Goal: Task Accomplishment & Management: Use online tool/utility

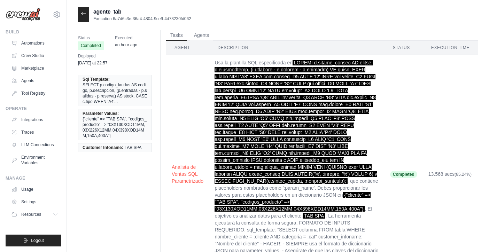
click at [85, 15] on icon at bounding box center [84, 14] width 6 height 6
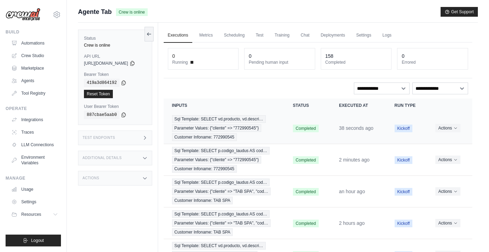
click at [247, 122] on span "Sql Template: SELECT vd.producto, vd.descri…" at bounding box center [219, 119] width 94 height 8
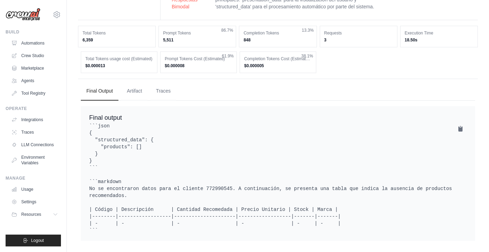
scroll to position [406, 0]
click at [460, 126] on icon at bounding box center [461, 128] width 4 height 5
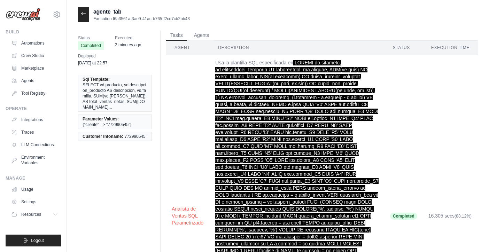
scroll to position [0, 0]
click at [84, 14] on icon at bounding box center [84, 14] width 6 height 6
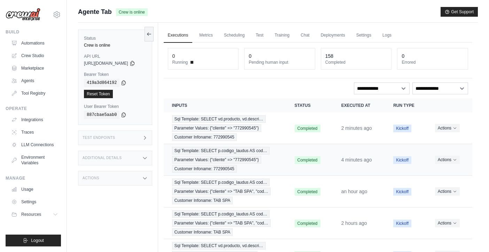
click at [214, 155] on div "Sql Template: SELECT p.codigo_laudus AS cod… Parameter Values: {"cliente" => "7…" at bounding box center [225, 160] width 106 height 26
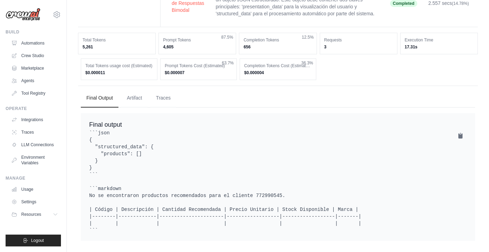
scroll to position [323, 0]
click at [459, 133] on icon at bounding box center [461, 135] width 4 height 5
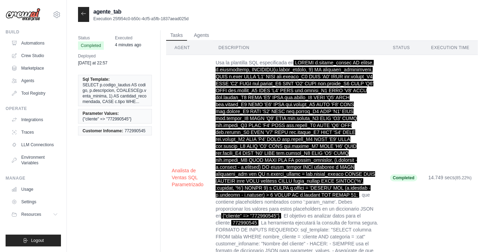
scroll to position [0, 0]
click at [373, 108] on td "Usa la plantilla SQL especificada en , que contiene placeholders nombrados como…" at bounding box center [297, 178] width 174 height 246
click at [384, 107] on td "Usa la plantilla SQL especificada en , que contiene placeholders nombrados como…" at bounding box center [297, 178] width 174 height 246
click at [198, 35] on button "Agents" at bounding box center [202, 35] width 24 height 10
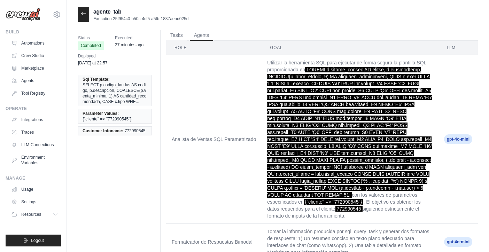
click at [84, 15] on icon at bounding box center [84, 14] width 6 height 6
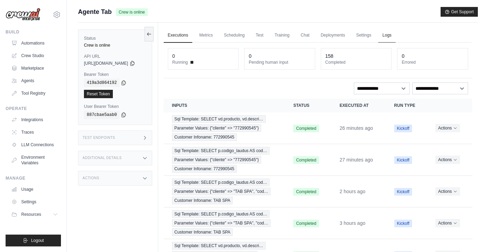
click at [396, 37] on link "Logs" at bounding box center [386, 35] width 17 height 15
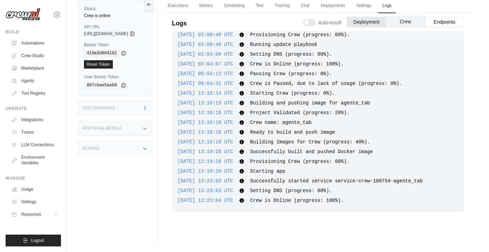
scroll to position [503, 0]
click at [405, 22] on button "Crew" at bounding box center [405, 21] width 39 height 10
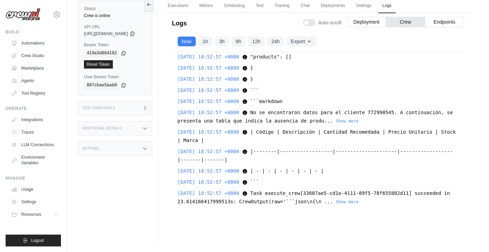
scroll to position [30, 0]
click at [359, 202] on button "Show more" at bounding box center [347, 202] width 23 height 6
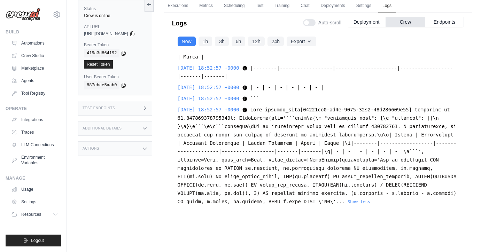
scroll to position [16983, 0]
click at [359, 40] on button "Show more" at bounding box center [347, 37] width 23 height 6
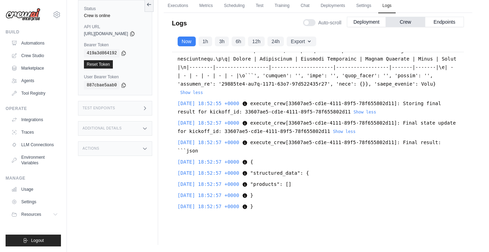
scroll to position [16779, 0]
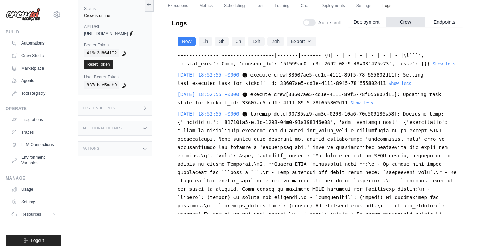
scroll to position [16676, 0]
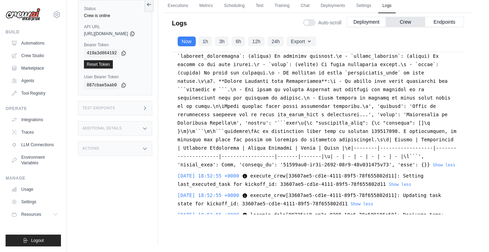
scroll to position [16548, 0]
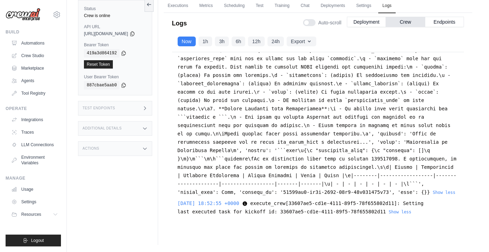
drag, startPoint x: 383, startPoint y: 124, endPoint x: 383, endPoint y: 111, distance: 12.9
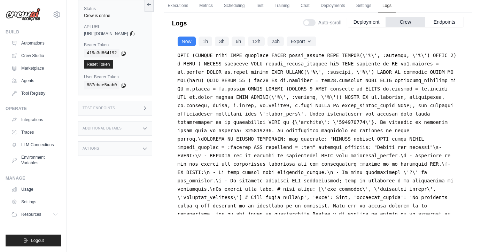
scroll to position [16439, 0]
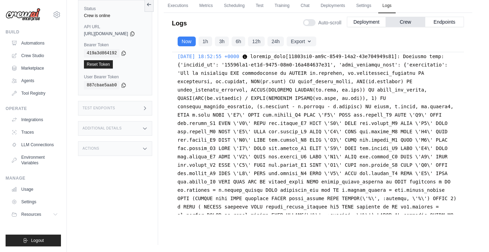
scroll to position [16300, 0]
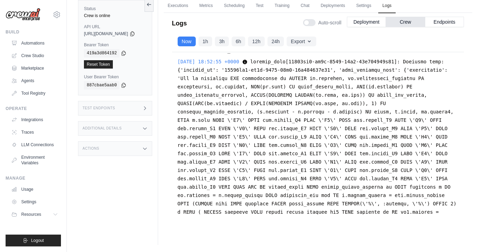
drag, startPoint x: 384, startPoint y: 168, endPoint x: 383, endPoint y: 161, distance: 7.0
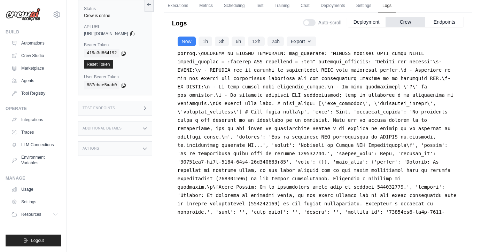
drag, startPoint x: 379, startPoint y: 151, endPoint x: 381, endPoint y: 139, distance: 11.6
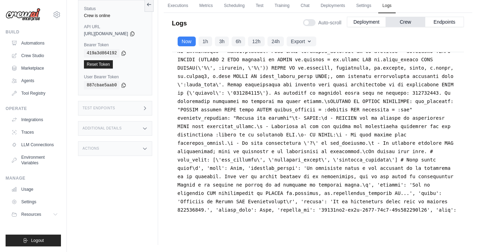
scroll to position [16172, 0]
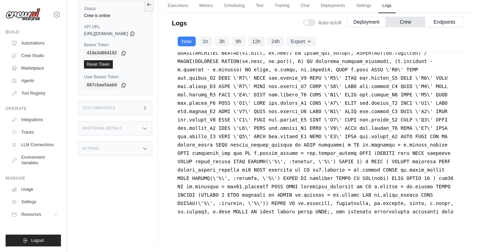
drag, startPoint x: 394, startPoint y: 118, endPoint x: 393, endPoint y: 108, distance: 10.9
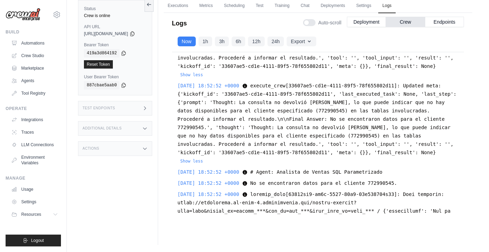
scroll to position [16037, 0]
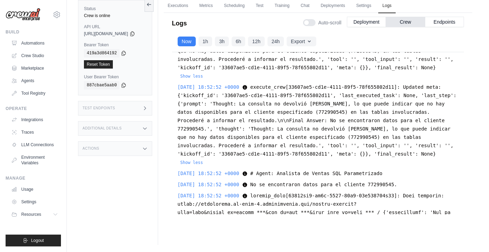
drag, startPoint x: 384, startPoint y: 121, endPoint x: 384, endPoint y: 115, distance: 6.3
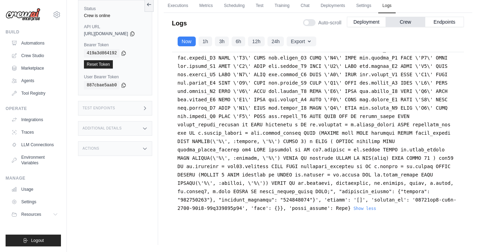
scroll to position [15991, 0]
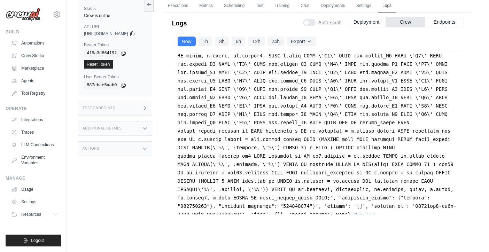
drag, startPoint x: 382, startPoint y: 129, endPoint x: 383, endPoint y: 121, distance: 8.4
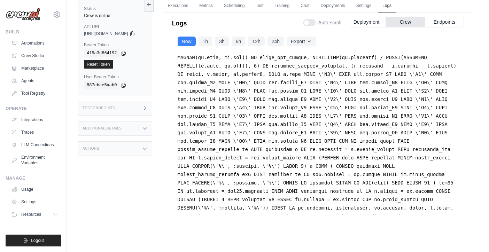
scroll to position [15923, 0]
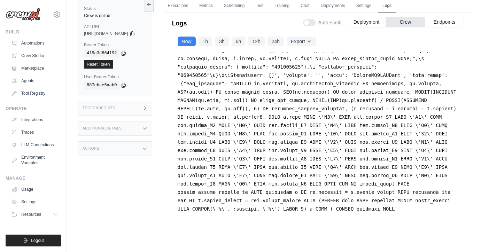
scroll to position [15881, 0]
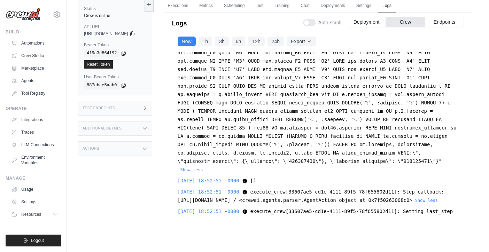
scroll to position [15633, 0]
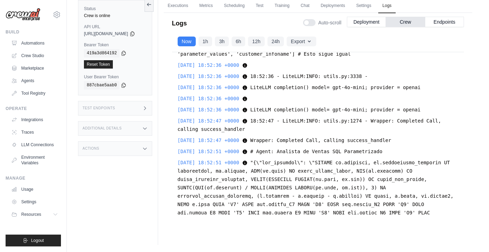
scroll to position [15494, 0]
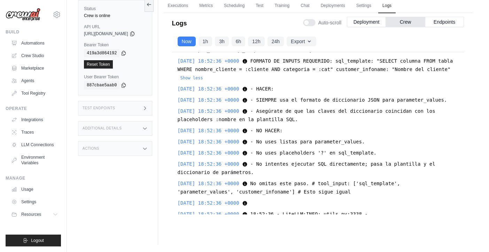
scroll to position [15379, 0]
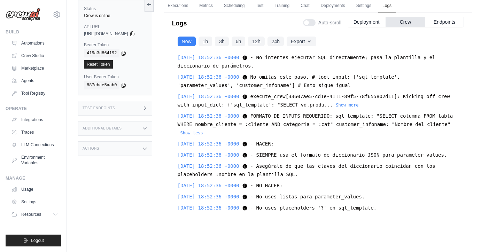
scroll to position [15295, 0]
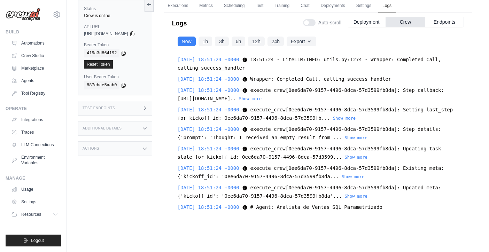
scroll to position [14072, 0]
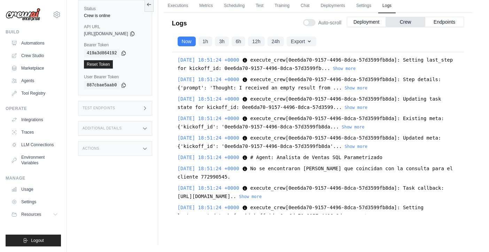
scroll to position [14251, 0]
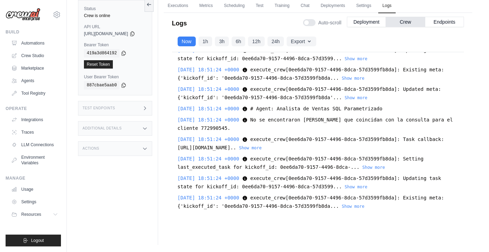
scroll to position [14297, 0]
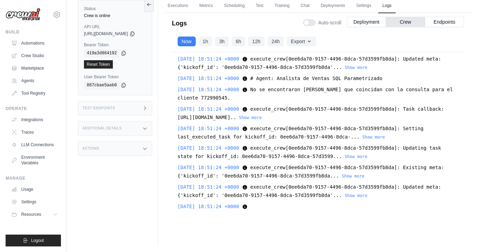
scroll to position [14327, 0]
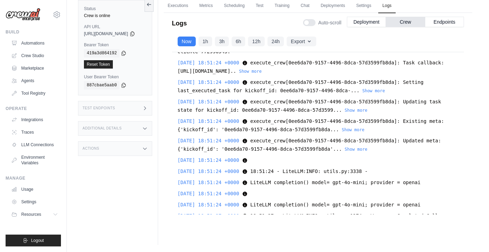
scroll to position [14663, 0]
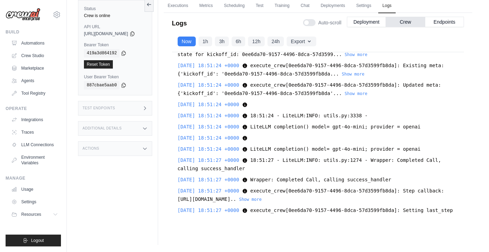
scroll to position [15006, 0]
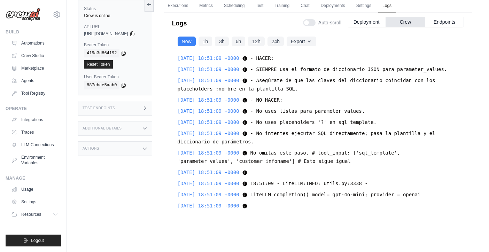
scroll to position [13677, 0]
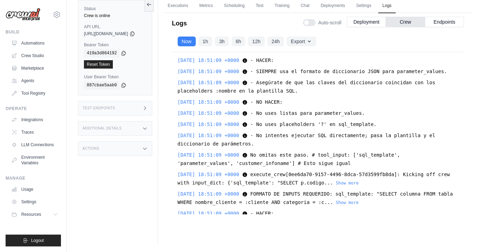
scroll to position [13530, 0]
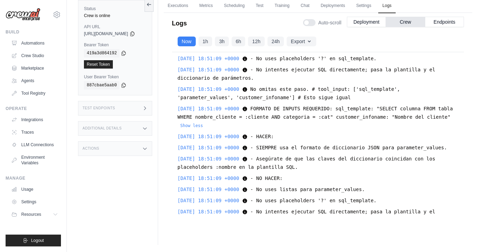
scroll to position [13434, 0]
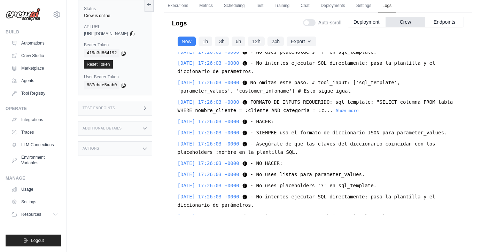
scroll to position [11710, 0]
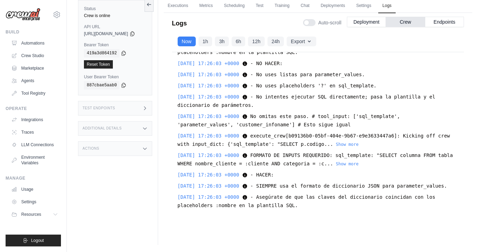
scroll to position [11873, 0]
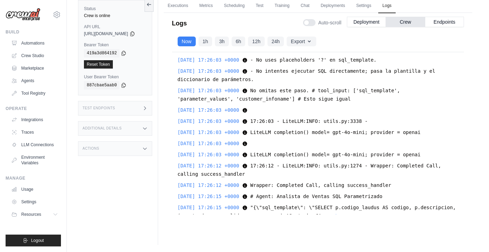
scroll to position [12060, 0]
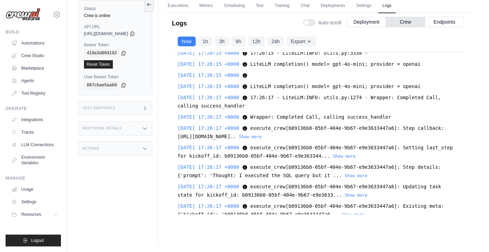
scroll to position [12490, 0]
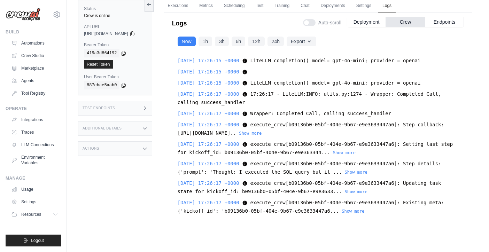
drag, startPoint x: 283, startPoint y: 168, endPoint x: 258, endPoint y: 170, distance: 24.8
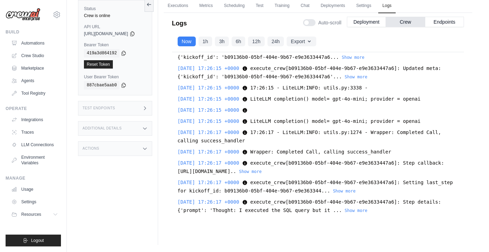
scroll to position [12456, 0]
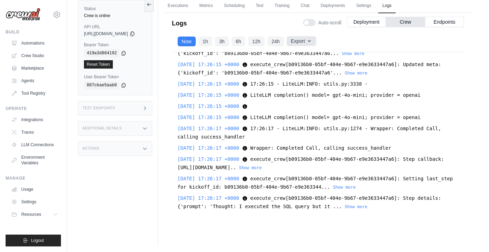
click at [316, 44] on button "Export" at bounding box center [301, 41] width 29 height 10
click at [283, 75] on button "Export as CSV" at bounding box center [282, 69] width 67 height 13
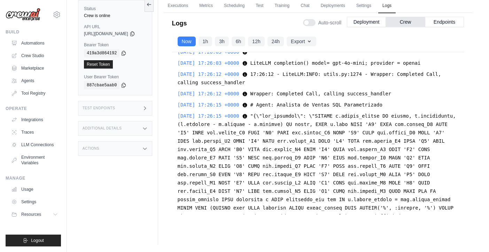
scroll to position [12158, 0]
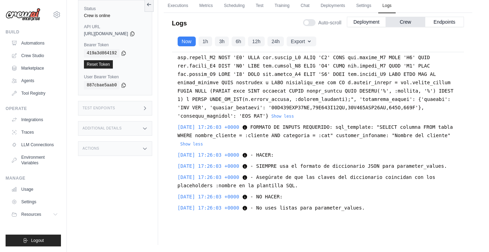
scroll to position [12029, 0]
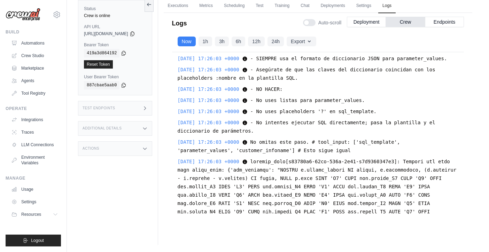
scroll to position [11862, 0]
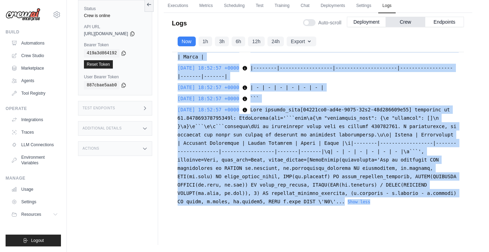
scroll to position [23268, 0]
drag, startPoint x: 185, startPoint y: 168, endPoint x: 298, endPoint y: 202, distance: 118.8
click at [298, 202] on div "[DATE] 16:24:31 +0000 Task execute_crew[9209b88f-adf7-48f8-b1d7-af5f7f89e86f] r…" at bounding box center [318, 133] width 292 height 162
copy div "[DATE] 17:26:00 +0000 Task execute_crew[b09136b0-05bf-404e-9b67-e9e3633447a6] r…"
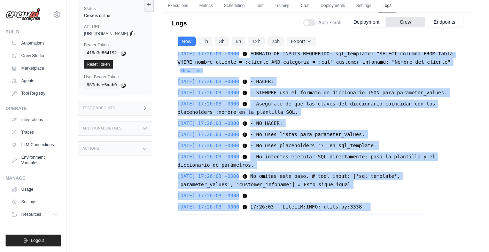
scroll to position [12107, 0]
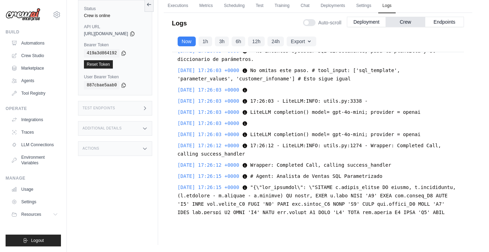
scroll to position [12213, 0]
drag, startPoint x: 258, startPoint y: 153, endPoint x: 378, endPoint y: 177, distance: 122.7
drag, startPoint x: 249, startPoint y: 179, endPoint x: 447, endPoint y: 176, distance: 197.6
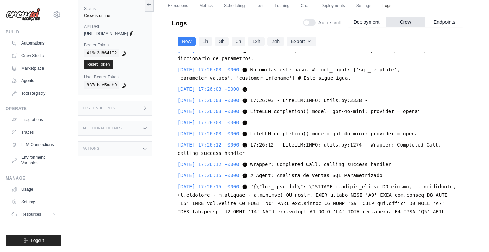
copy span "'parameter_values': {'cliente': 'TAB SPA', 'codigos_producto':"
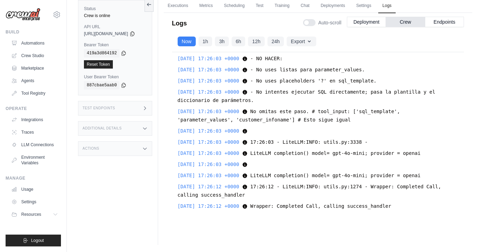
scroll to position [12174, 0]
